Goal: Book appointment/travel/reservation

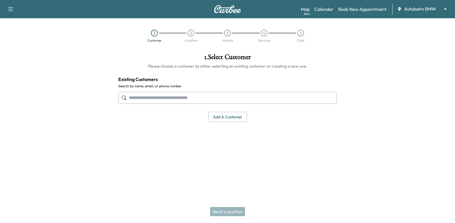
click at [227, 12] on img at bounding box center [227, 9] width 27 height 8
click at [325, 9] on link "Calendar" at bounding box center [323, 9] width 19 height 7
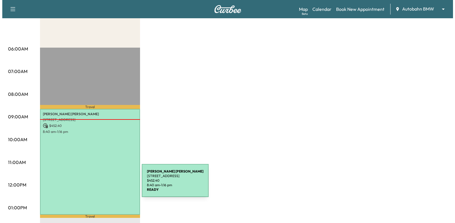
scroll to position [171, 0]
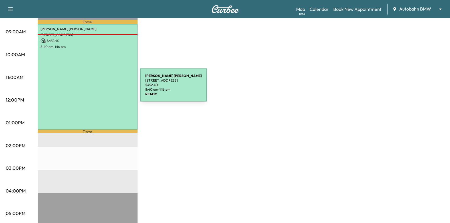
click at [97, 89] on div "[PERSON_NAME] [STREET_ADDRESS] $ 452.40 8:40 am - 1:16 pm" at bounding box center [88, 77] width 100 height 106
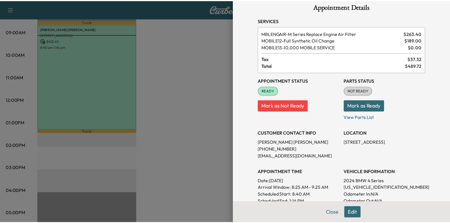
scroll to position [0, 0]
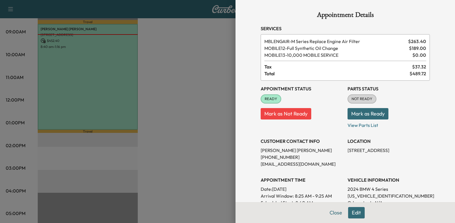
click at [182, 113] on div at bounding box center [227, 111] width 455 height 223
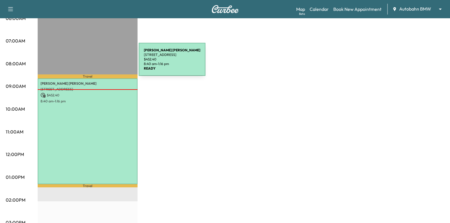
scroll to position [114, 0]
